Goal: Task Accomplishment & Management: Manage account settings

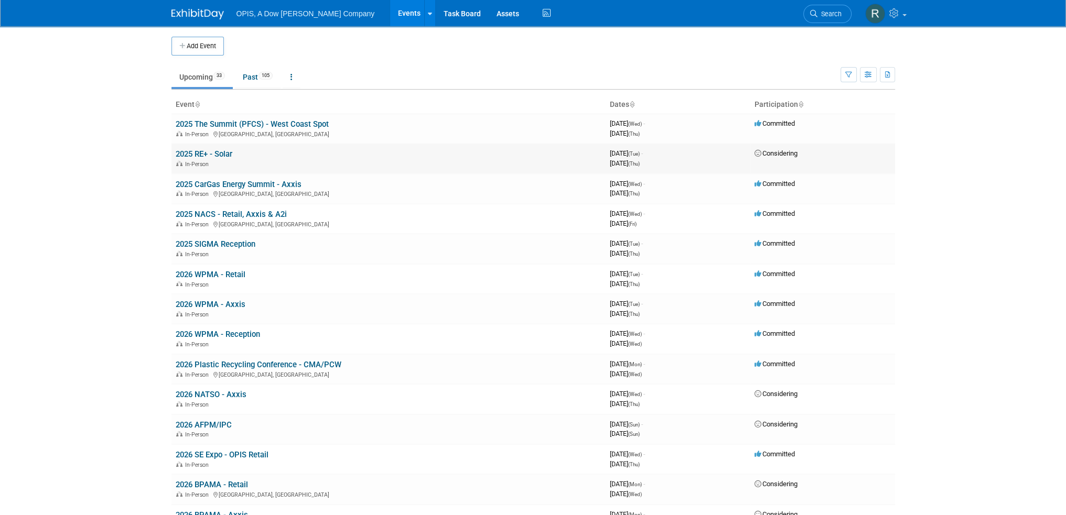
click at [198, 152] on link "2025 RE+ - Solar" at bounding box center [204, 153] width 57 height 9
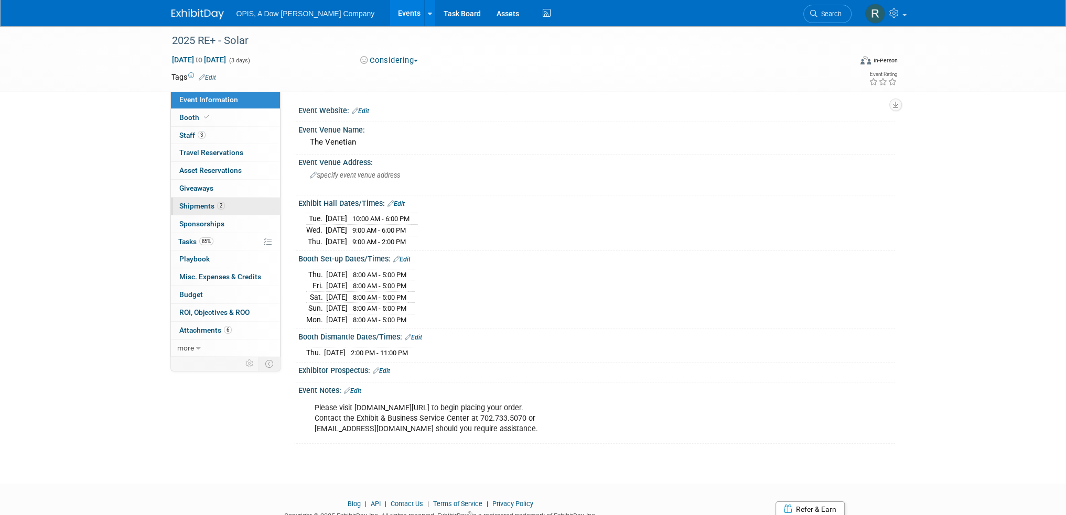
click at [188, 206] on span "Shipments 2" at bounding box center [202, 206] width 46 height 8
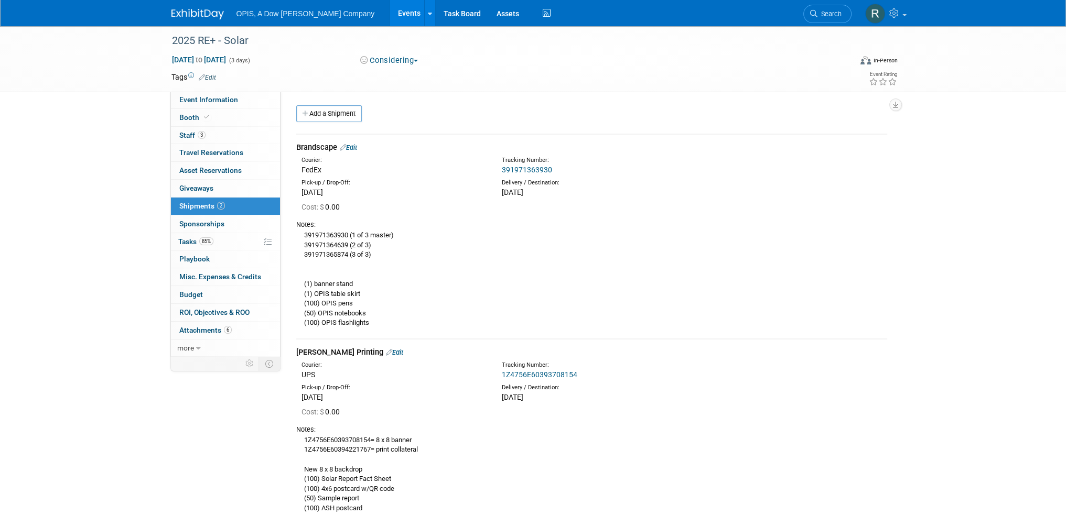
click at [357, 146] on link "Edit" at bounding box center [348, 148] width 17 height 8
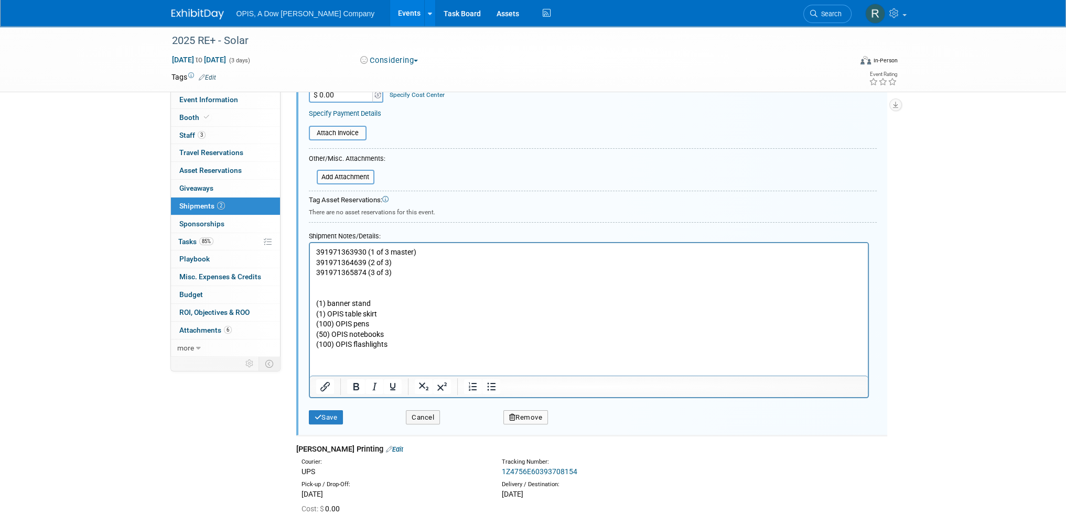
scroll to position [277, 0]
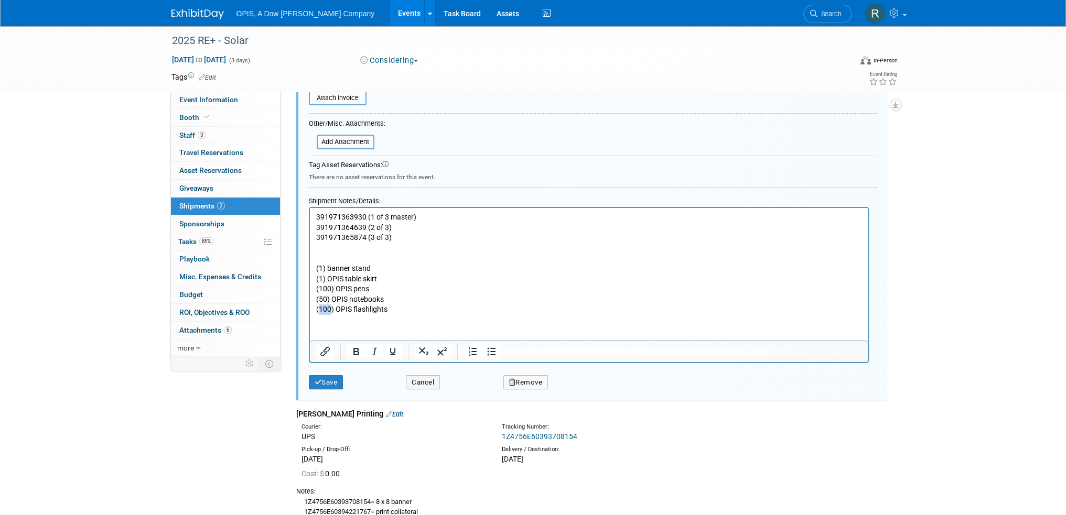
drag, startPoint x: 329, startPoint y: 308, endPoint x: 319, endPoint y: 311, distance: 10.8
click at [319, 311] on p "391971363930 (1 of 3 master) 391971364639 (2 of 3) 391971365874 (3 of 3) (1) ba…" at bounding box center [589, 263] width 546 height 103
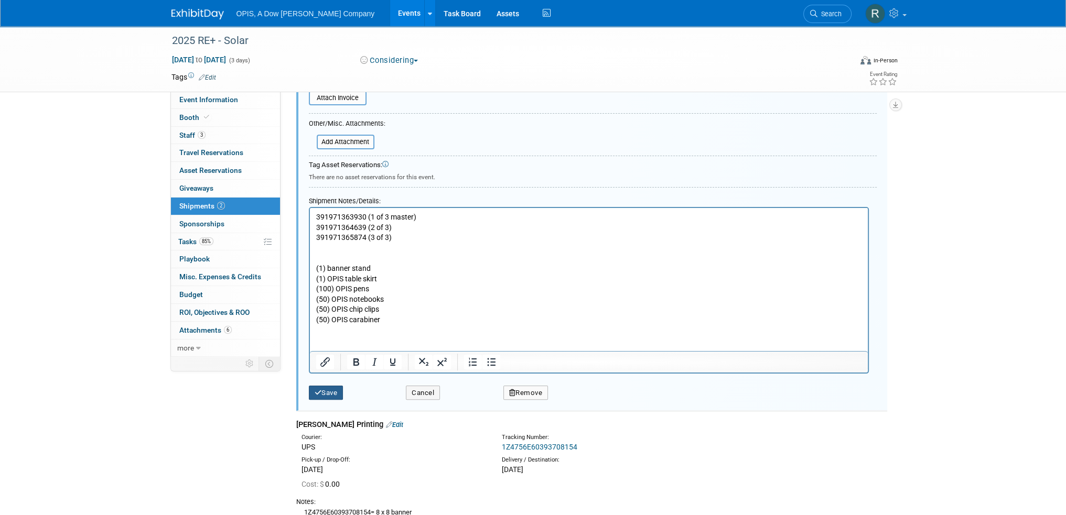
click at [329, 387] on button "Save" at bounding box center [326, 393] width 35 height 15
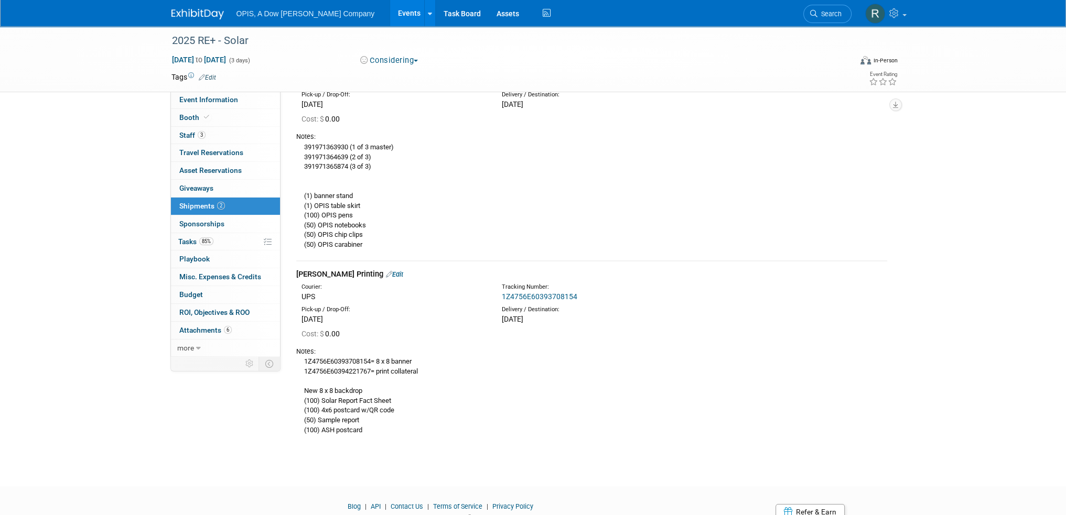
scroll to position [120, 0]
